Goal: Ask a question: Seek information or help from site administrators or community

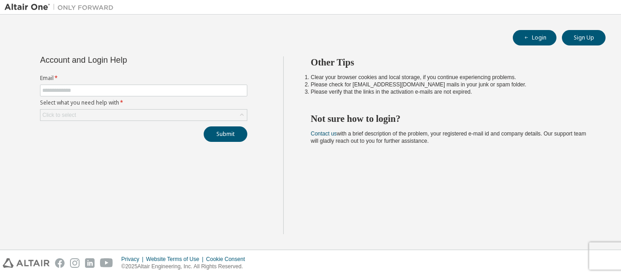
click at [148, 98] on form "Email * Select what you need help with * Click to select" at bounding box center [143, 98] width 207 height 46
click at [151, 94] on input "text" at bounding box center [143, 90] width 203 height 7
type input "**********"
click at [151, 112] on div "Click to select" at bounding box center [143, 115] width 207 height 11
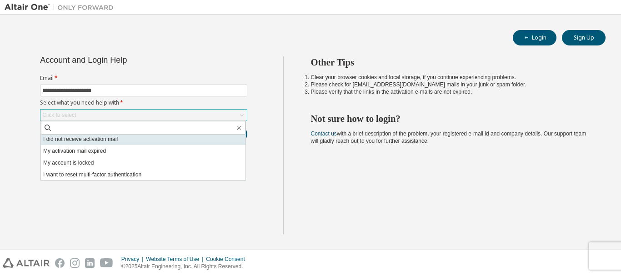
scroll to position [25, 0]
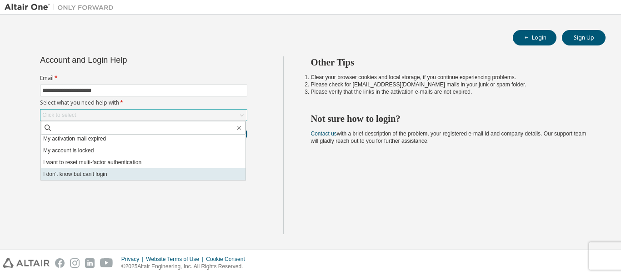
click at [139, 172] on li "I don't know but can't login" at bounding box center [143, 174] width 205 height 12
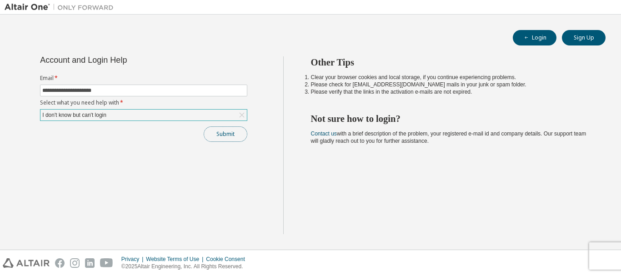
click at [238, 134] on button "Submit" at bounding box center [226, 133] width 44 height 15
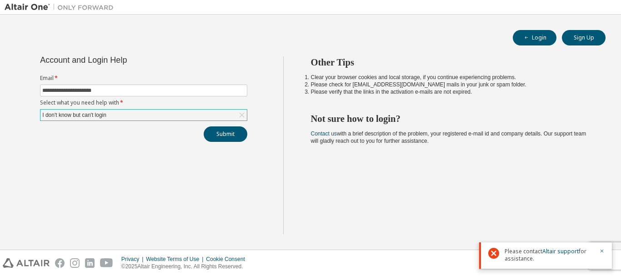
drag, startPoint x: 532, startPoint y: 262, endPoint x: 512, endPoint y: 254, distance: 21.9
click at [512, 254] on span "Please contact Altair support for assistance." at bounding box center [549, 255] width 89 height 15
click at [510, 253] on span "Please contact Altair support for assistance." at bounding box center [549, 255] width 89 height 15
click at [191, 117] on div "I don't know but can't login" at bounding box center [143, 115] width 207 height 11
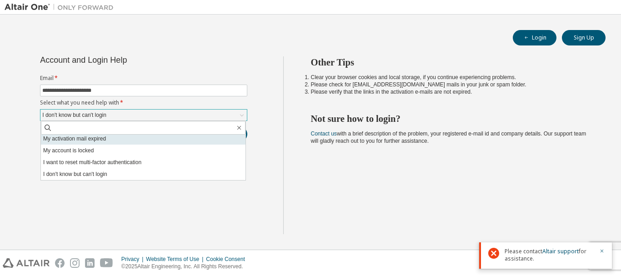
click at [161, 141] on li "My activation mail expired" at bounding box center [143, 139] width 205 height 12
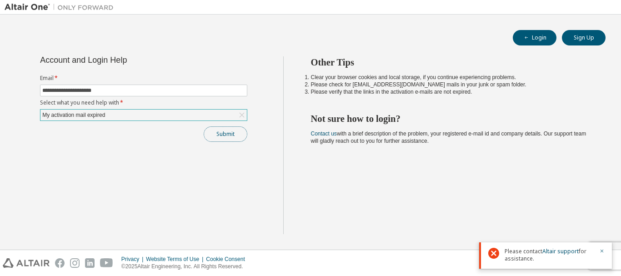
click at [230, 137] on button "Submit" at bounding box center [226, 133] width 44 height 15
click at [598, 249] on div at bounding box center [599, 255] width 11 height 15
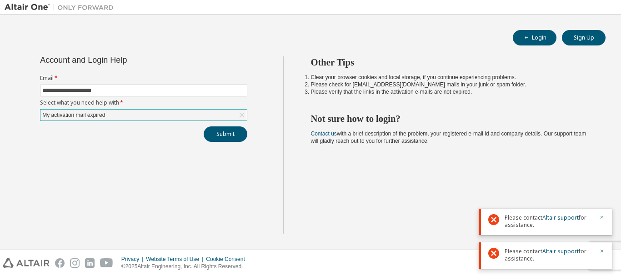
click at [600, 249] on div "Please contact Altair support for assistance." at bounding box center [545, 255] width 133 height 26
click at [122, 113] on div "My activation mail expired" at bounding box center [143, 115] width 207 height 11
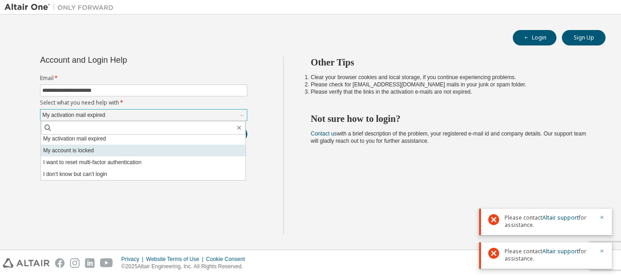
click at [136, 153] on li "My account is locked" at bounding box center [143, 151] width 205 height 12
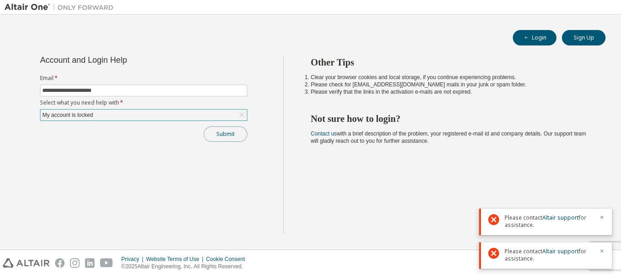
click at [228, 139] on button "Submit" at bounding box center [226, 133] width 44 height 15
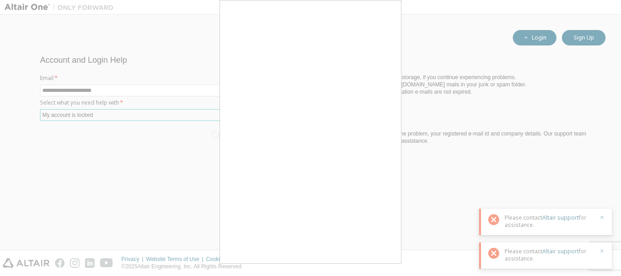
click at [172, 47] on div at bounding box center [310, 138] width 621 height 276
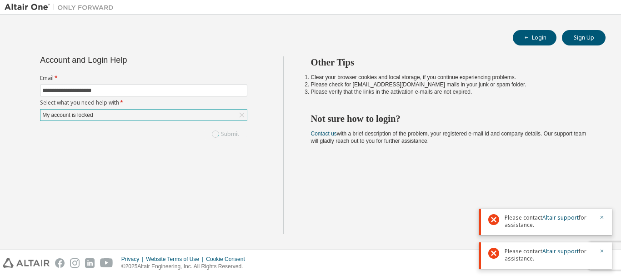
click at [214, 115] on div "My account is locked" at bounding box center [143, 115] width 207 height 11
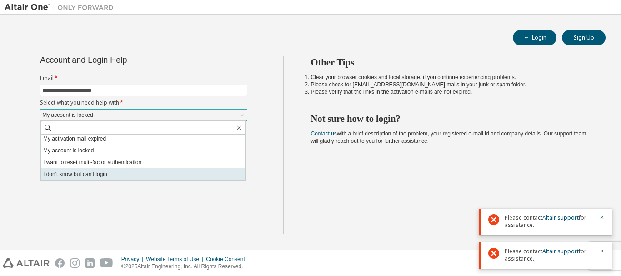
click at [157, 169] on li "I don't know but can't login" at bounding box center [143, 174] width 205 height 12
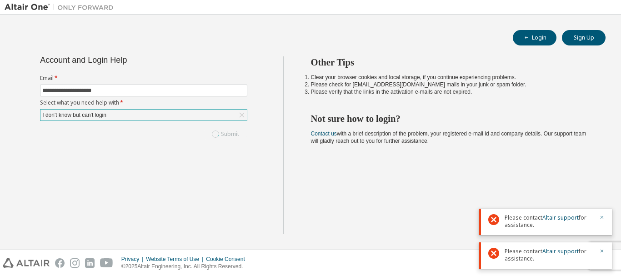
click at [603, 216] on icon "button" at bounding box center [602, 217] width 5 height 5
click at [602, 251] on icon "button" at bounding box center [602, 251] width 3 height 3
